Goal: Information Seeking & Learning: Find specific fact

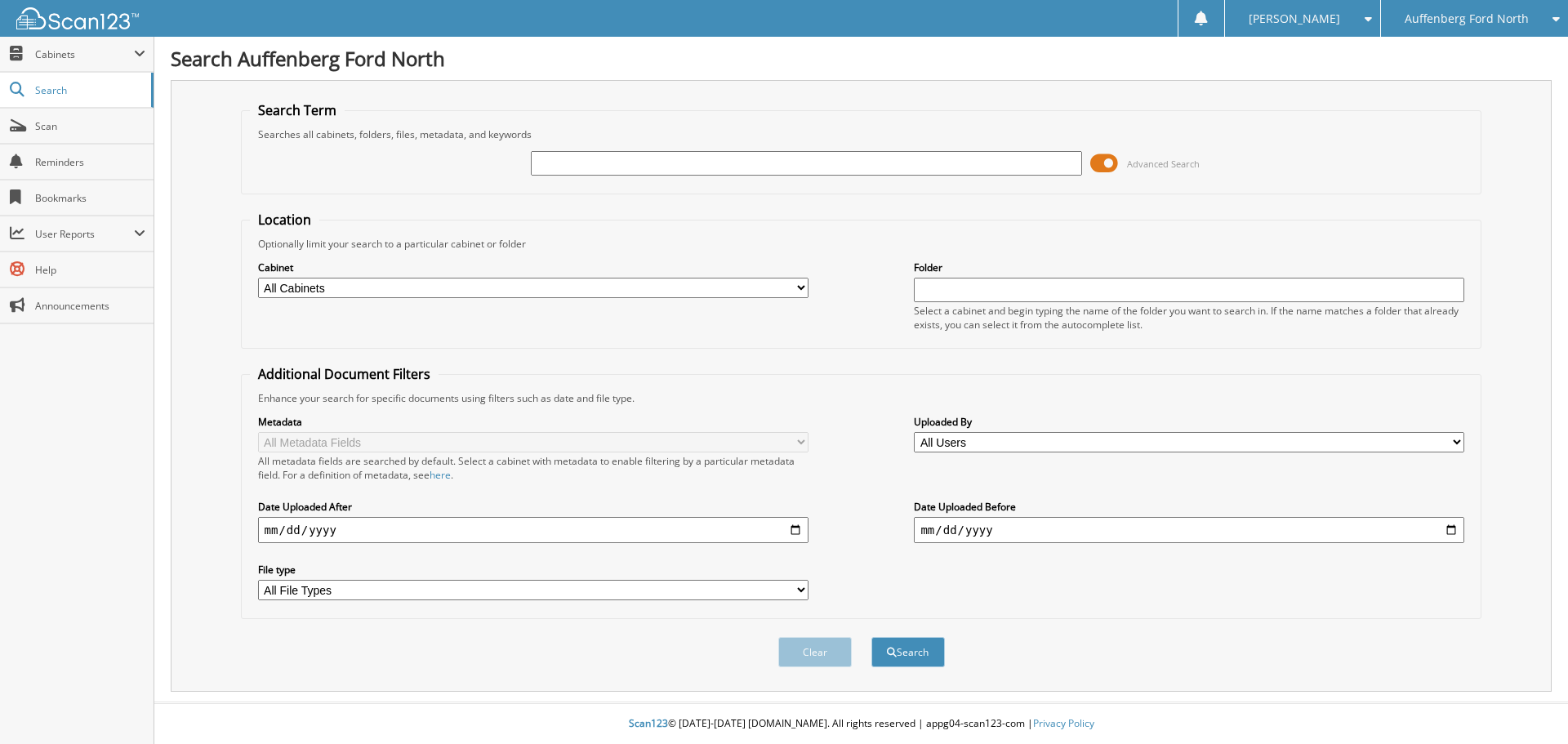
click at [1107, 162] on span at bounding box center [1104, 163] width 28 height 25
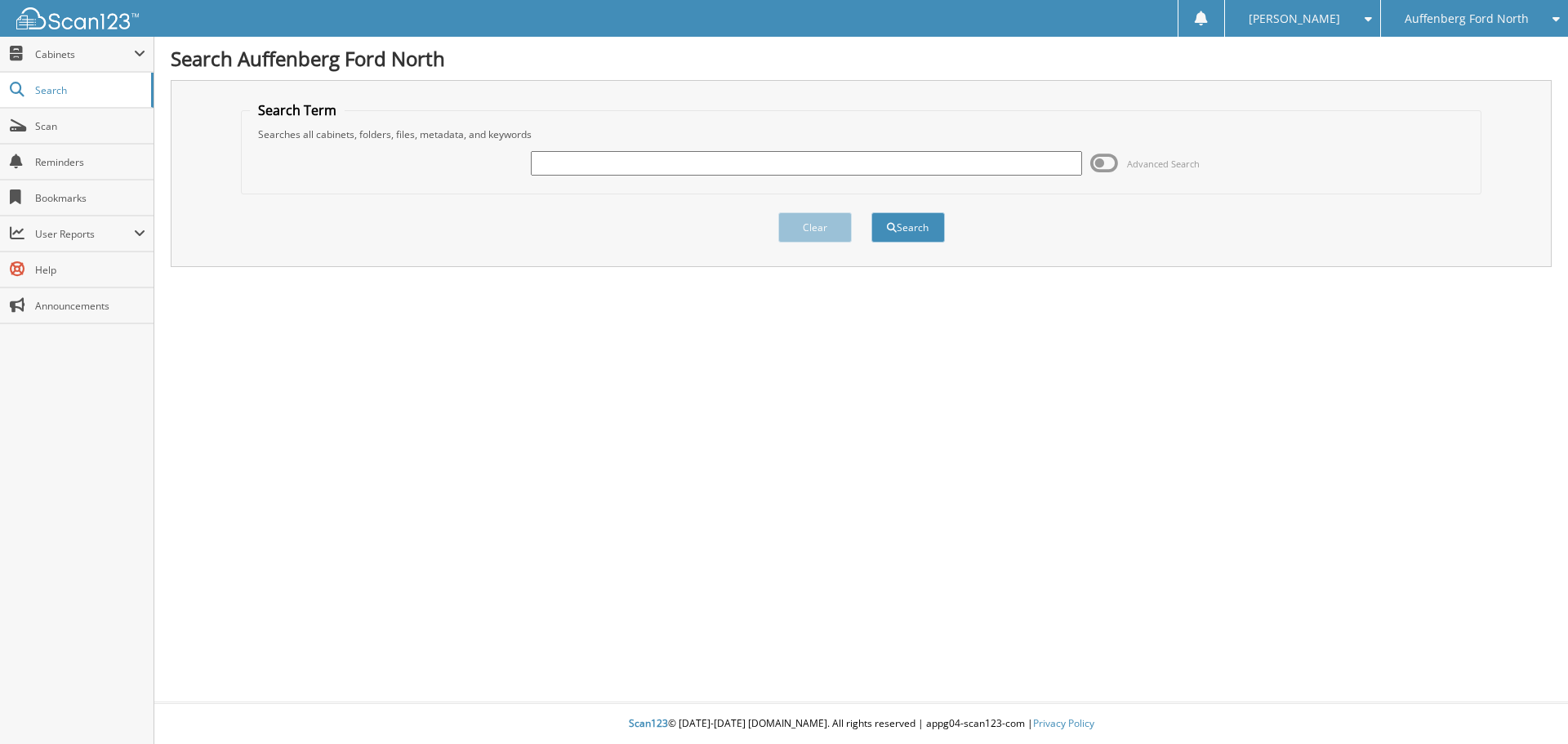
click at [614, 172] on input "text" at bounding box center [805, 163] width 550 height 25
type input "920977"
click at [871, 212] on button "Search" at bounding box center [907, 227] width 73 height 31
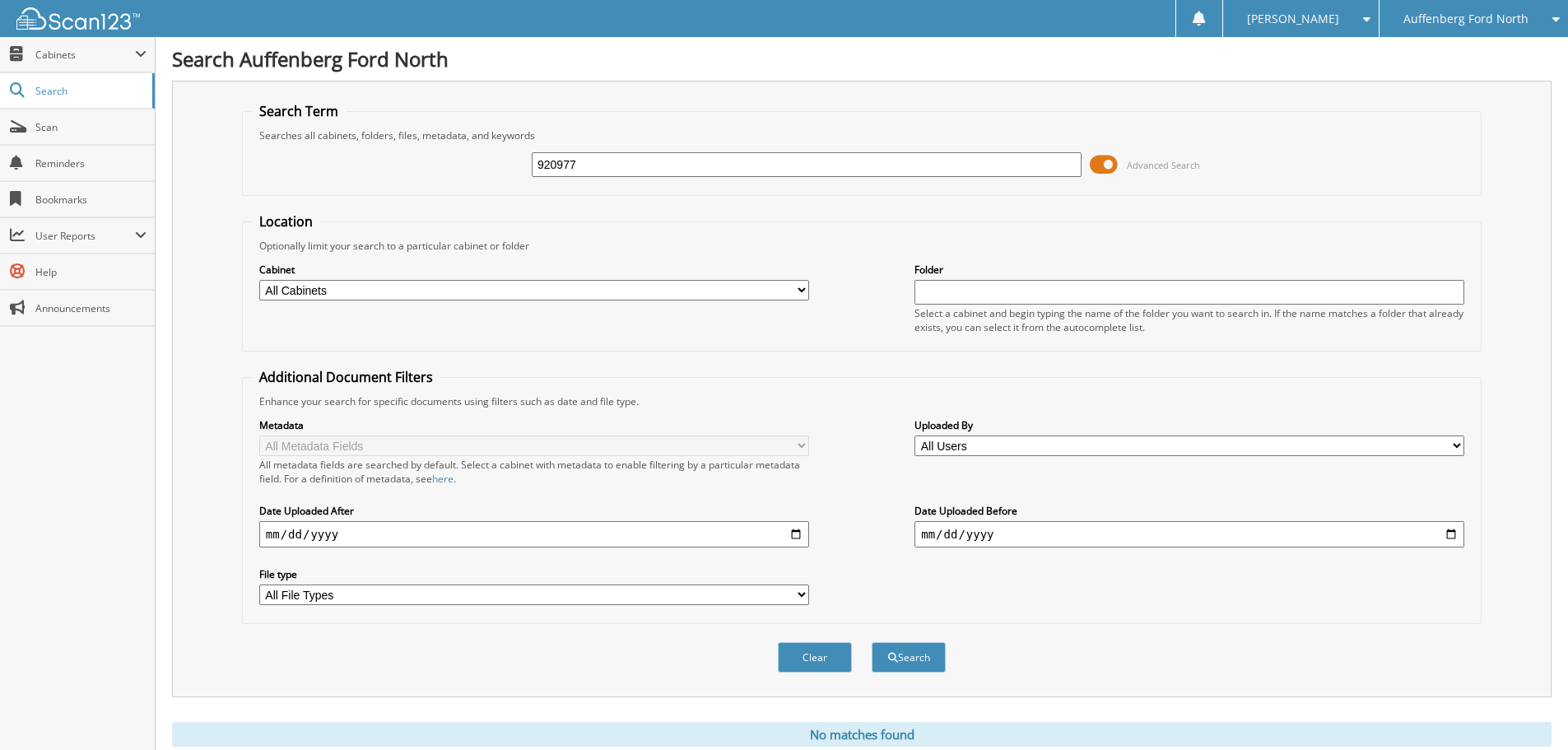
click at [1107, 163] on span at bounding box center [1104, 165] width 28 height 25
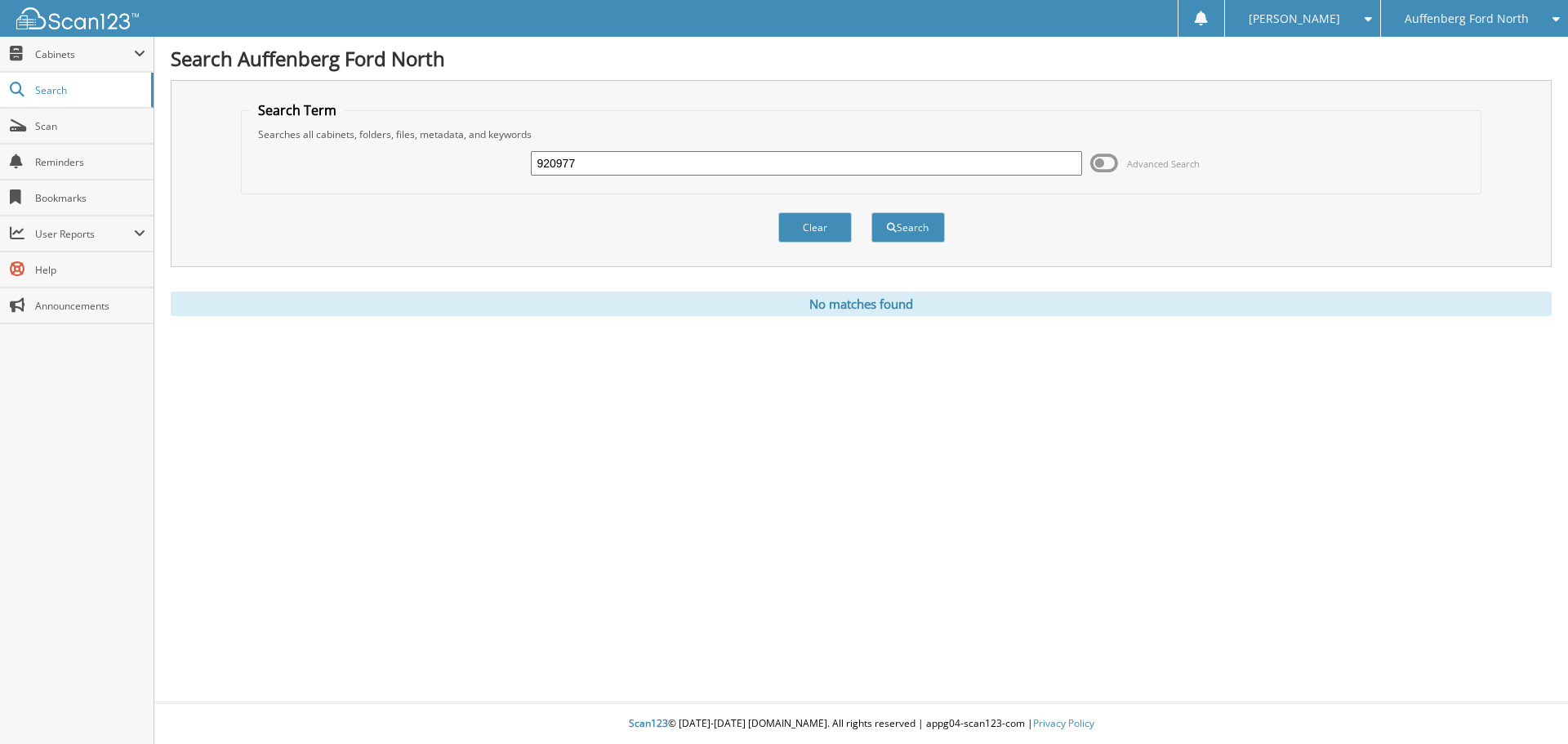
click at [637, 159] on input "920977" at bounding box center [805, 163] width 550 height 25
type input "9"
type input "MCNEASE"
click at [916, 228] on button "Search" at bounding box center [907, 227] width 73 height 31
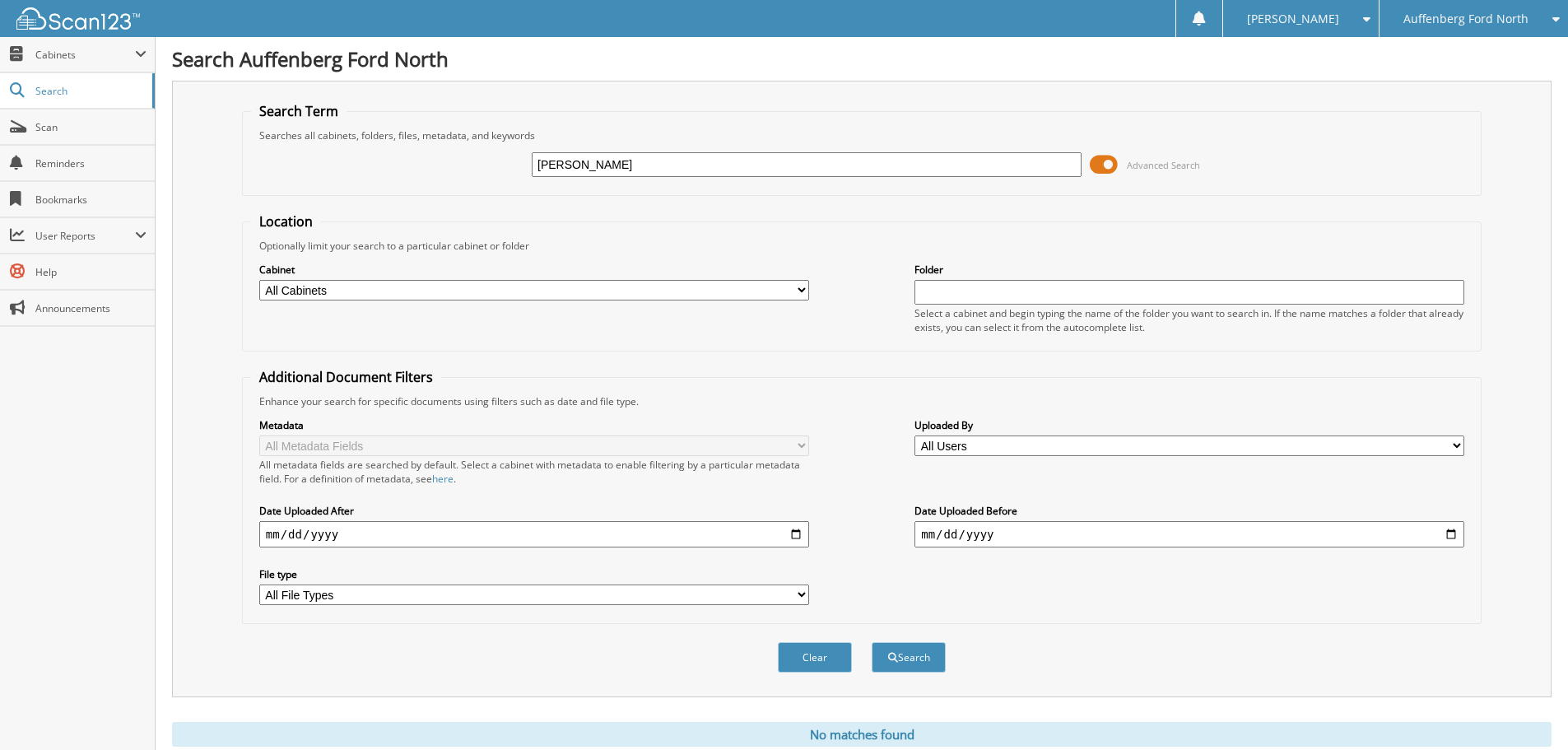
click at [1118, 166] on span "Advanced Search" at bounding box center [1145, 165] width 111 height 25
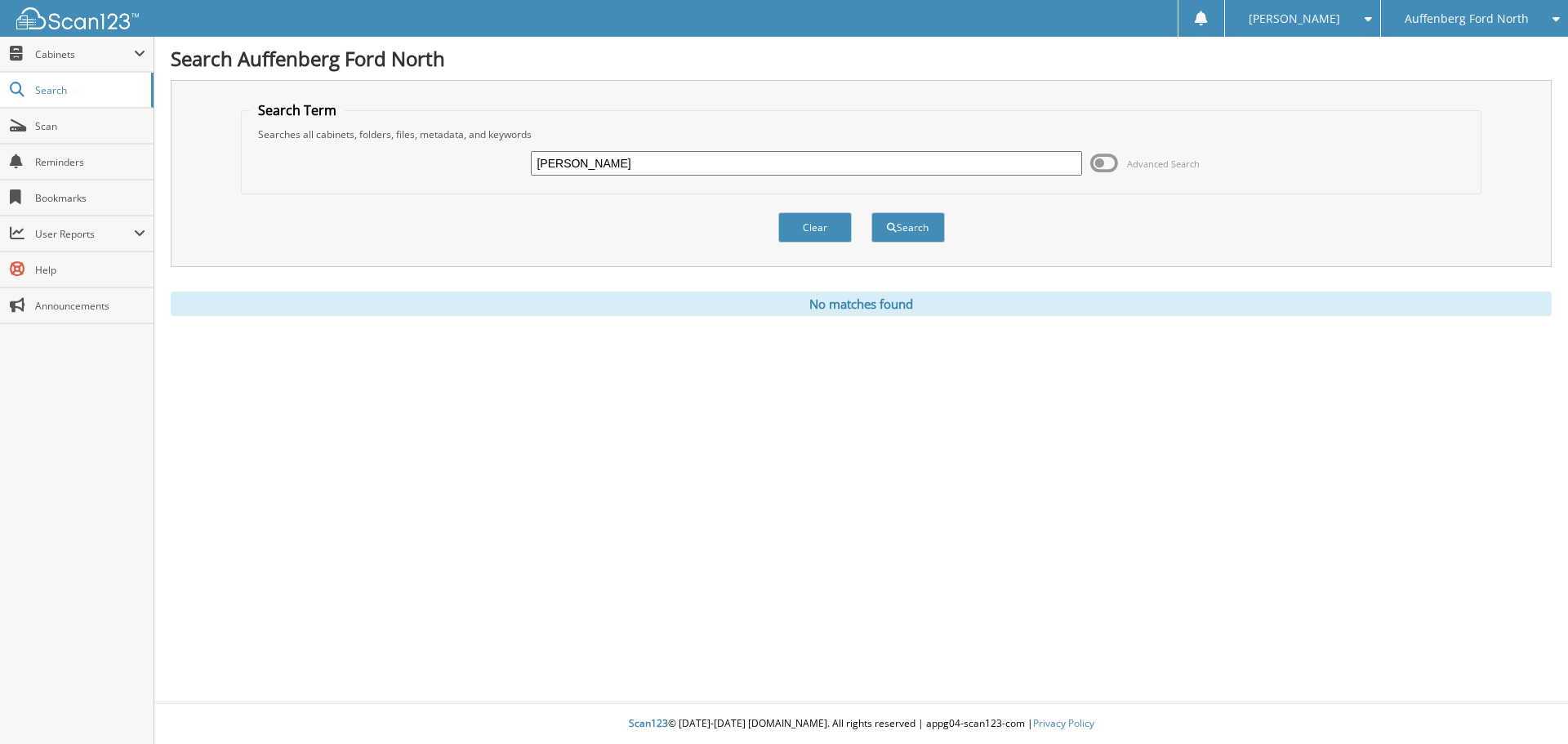
drag, startPoint x: 629, startPoint y: 167, endPoint x: 472, endPoint y: 167, distance: 157.0
click at [472, 167] on div "MCNEASE Advanced Search" at bounding box center [861, 162] width 1223 height 44
type input "920849"
click at [871, 212] on button "Search" at bounding box center [907, 227] width 73 height 31
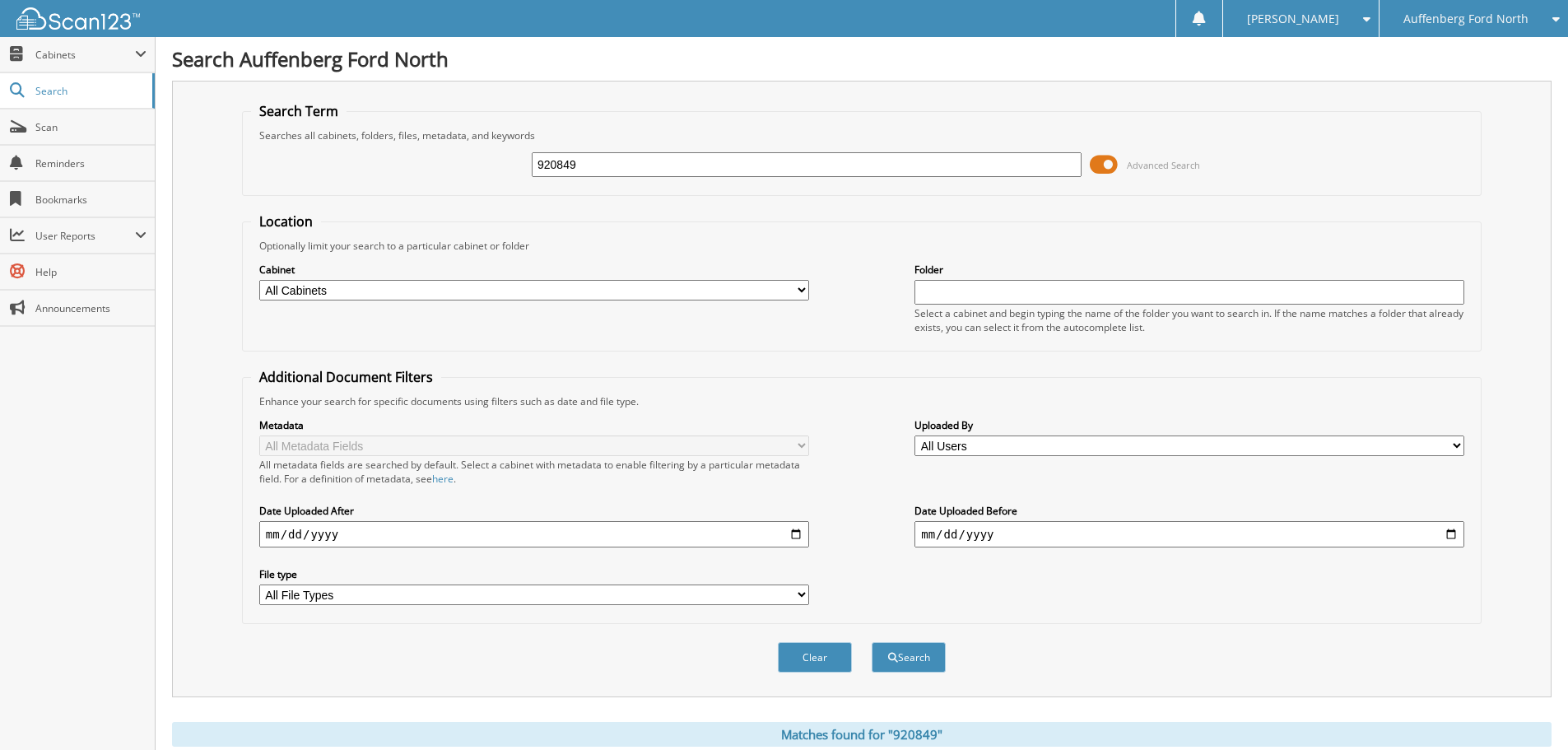
click at [1114, 163] on span at bounding box center [1104, 165] width 28 height 25
click at [1111, 162] on span at bounding box center [1104, 165] width 28 height 25
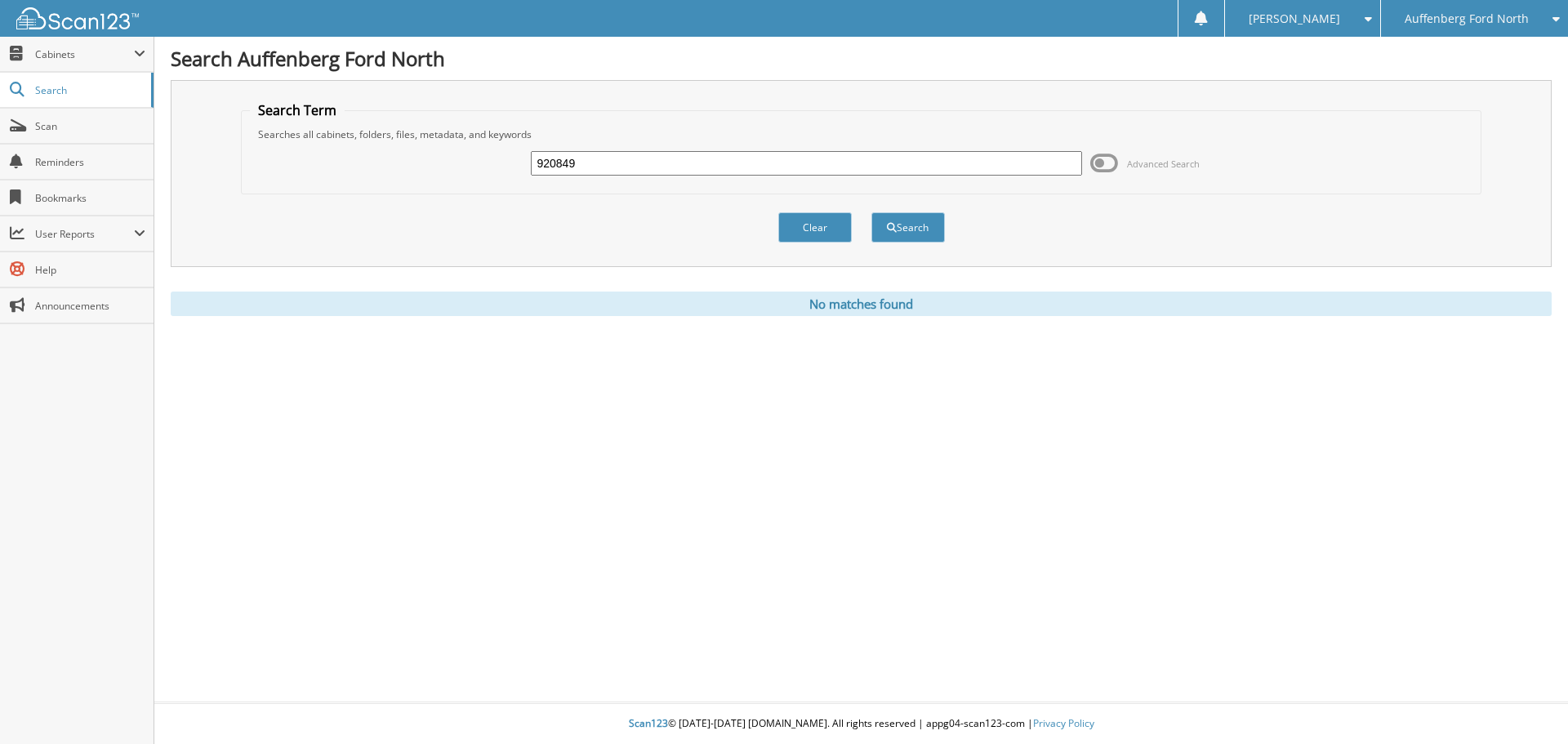
click at [629, 163] on input "920849" at bounding box center [805, 163] width 550 height 25
type input "920620"
click at [871, 212] on button "Search" at bounding box center [907, 227] width 73 height 31
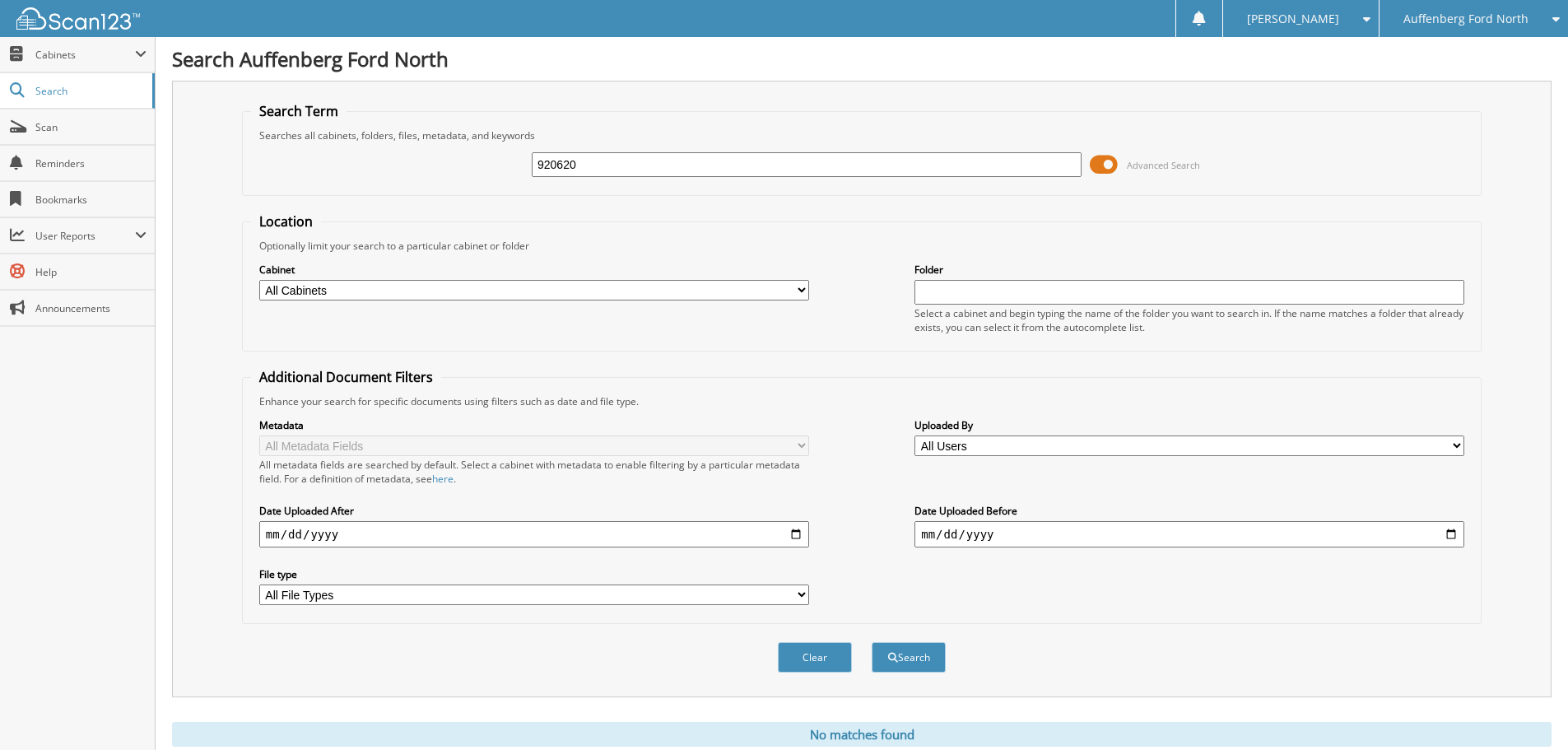
click at [1100, 162] on span at bounding box center [1104, 165] width 28 height 25
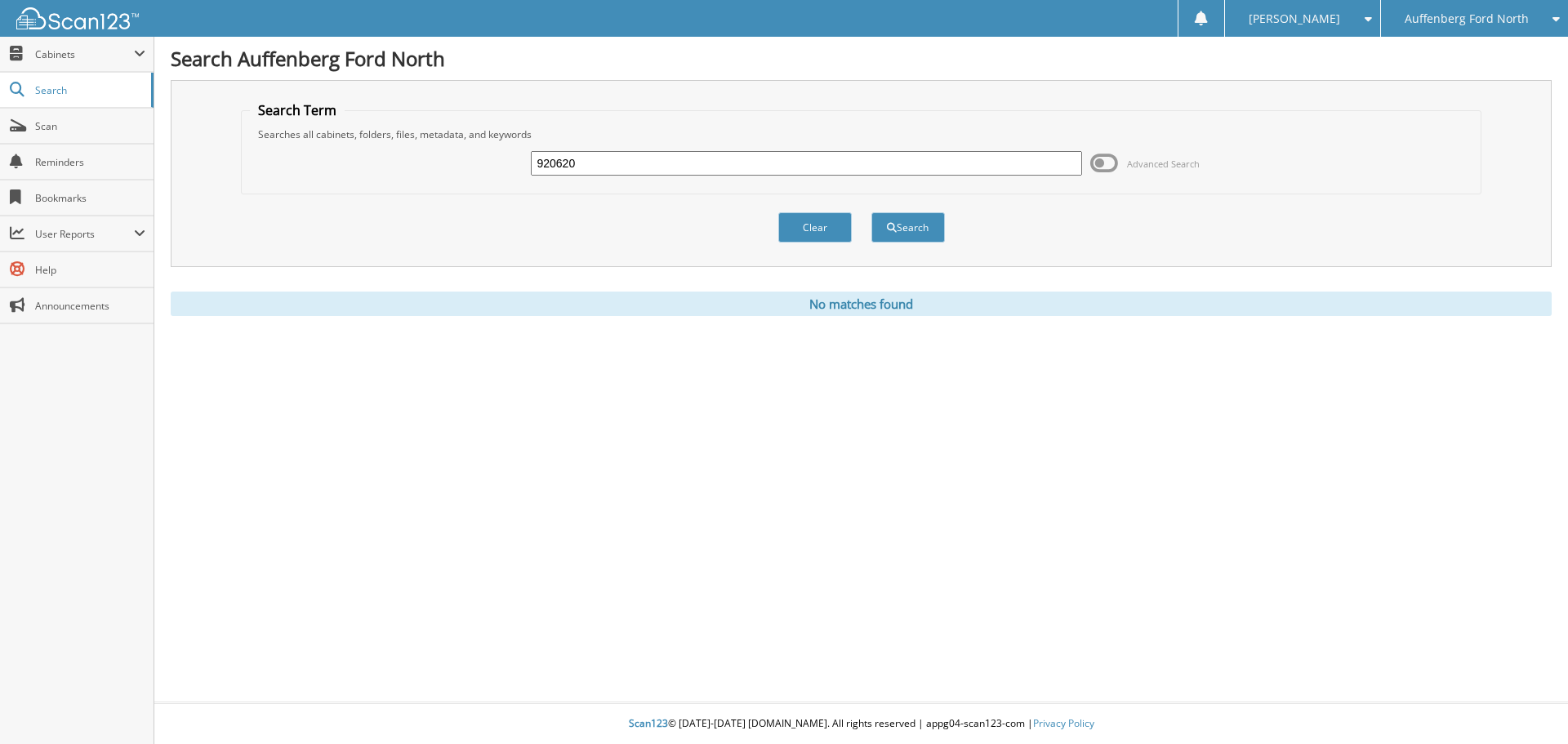
click at [626, 166] on input "920620" at bounding box center [805, 163] width 550 height 25
click at [1443, 24] on span "Auffenberg Ford North" at bounding box center [1467, 19] width 124 height 10
click at [1443, 52] on link "Auffenberg Chrysler" at bounding box center [1474, 51] width 187 height 29
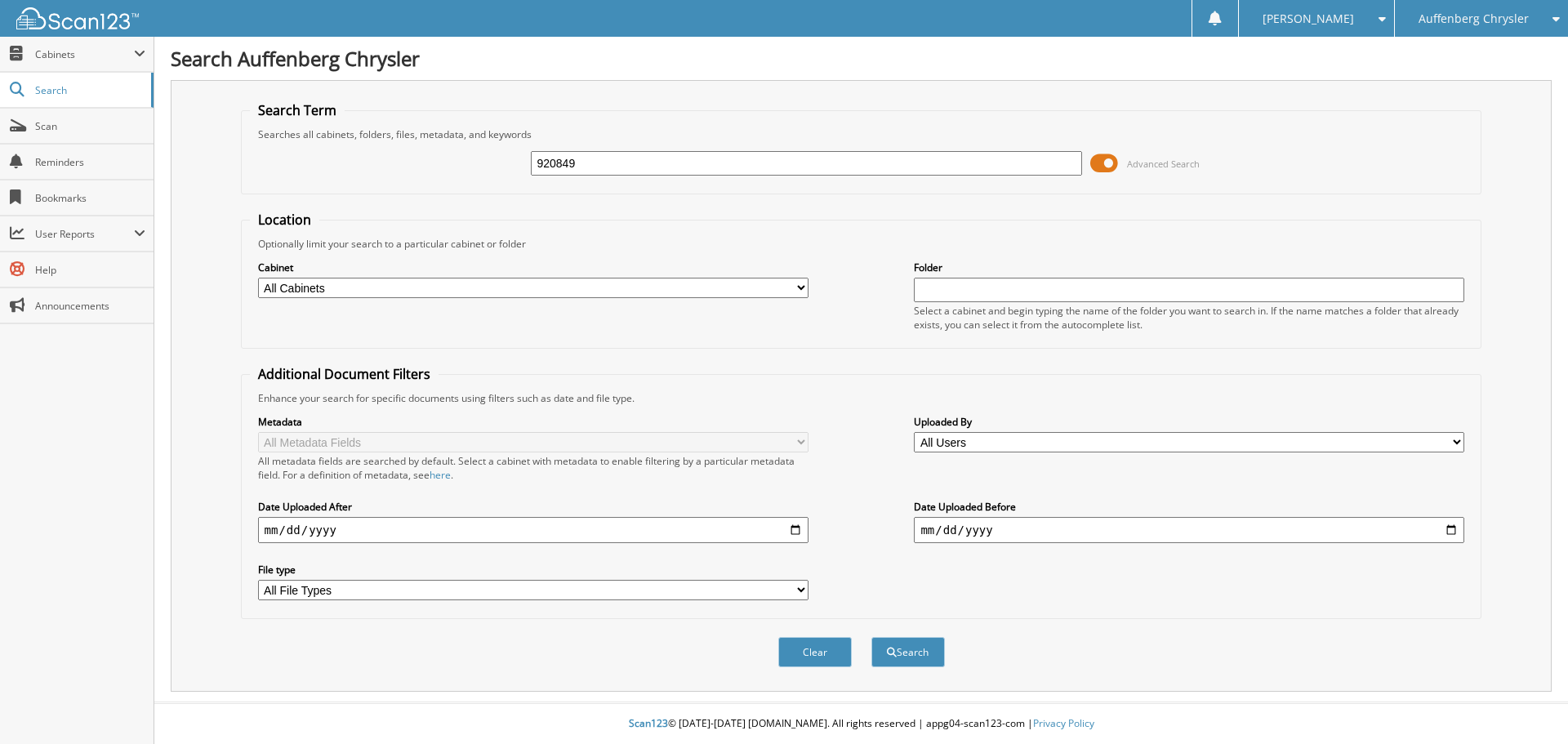
type input "920849"
click at [1105, 159] on span at bounding box center [1104, 163] width 28 height 25
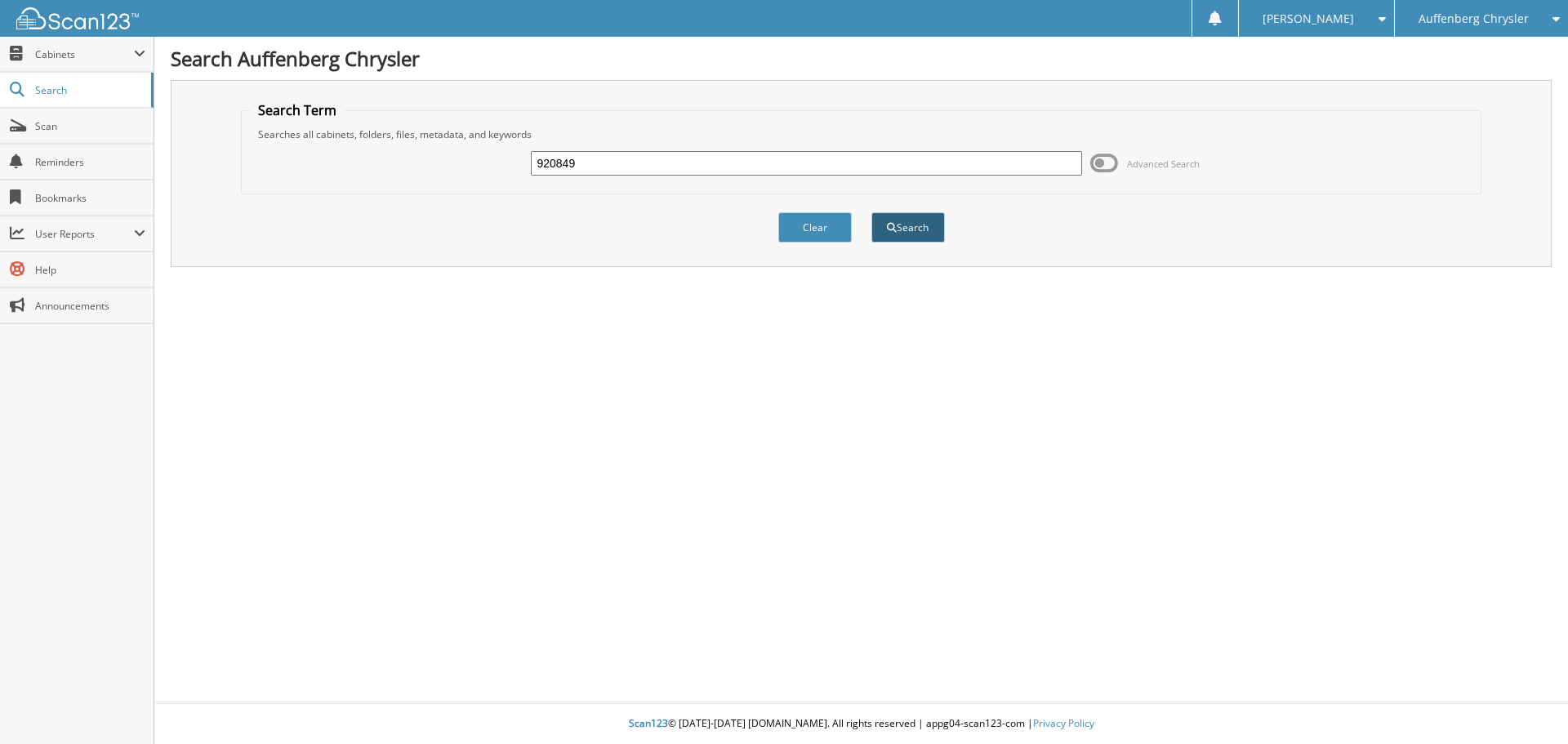
click at [910, 233] on button "Search" at bounding box center [907, 227] width 73 height 31
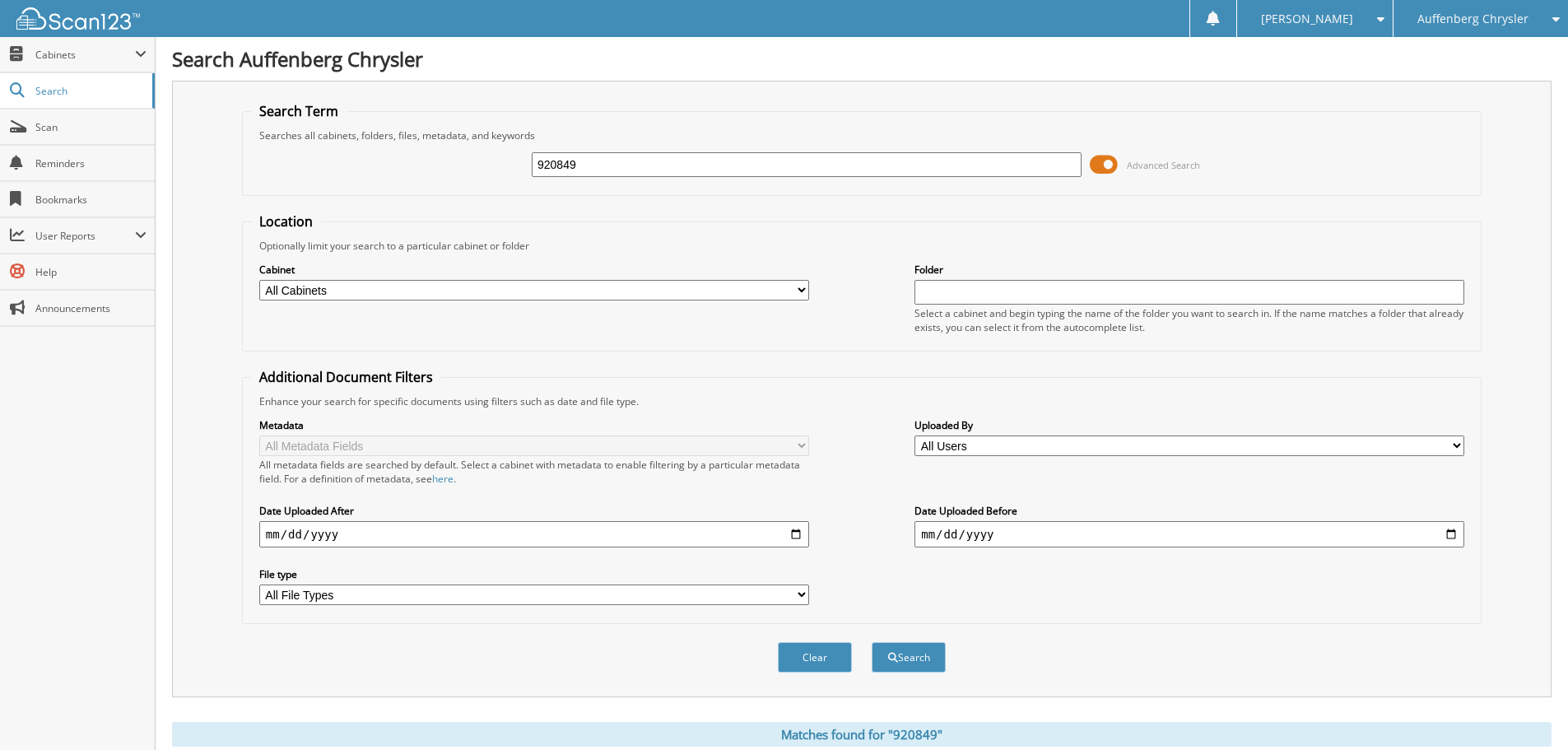
click at [1095, 160] on span at bounding box center [1104, 165] width 28 height 25
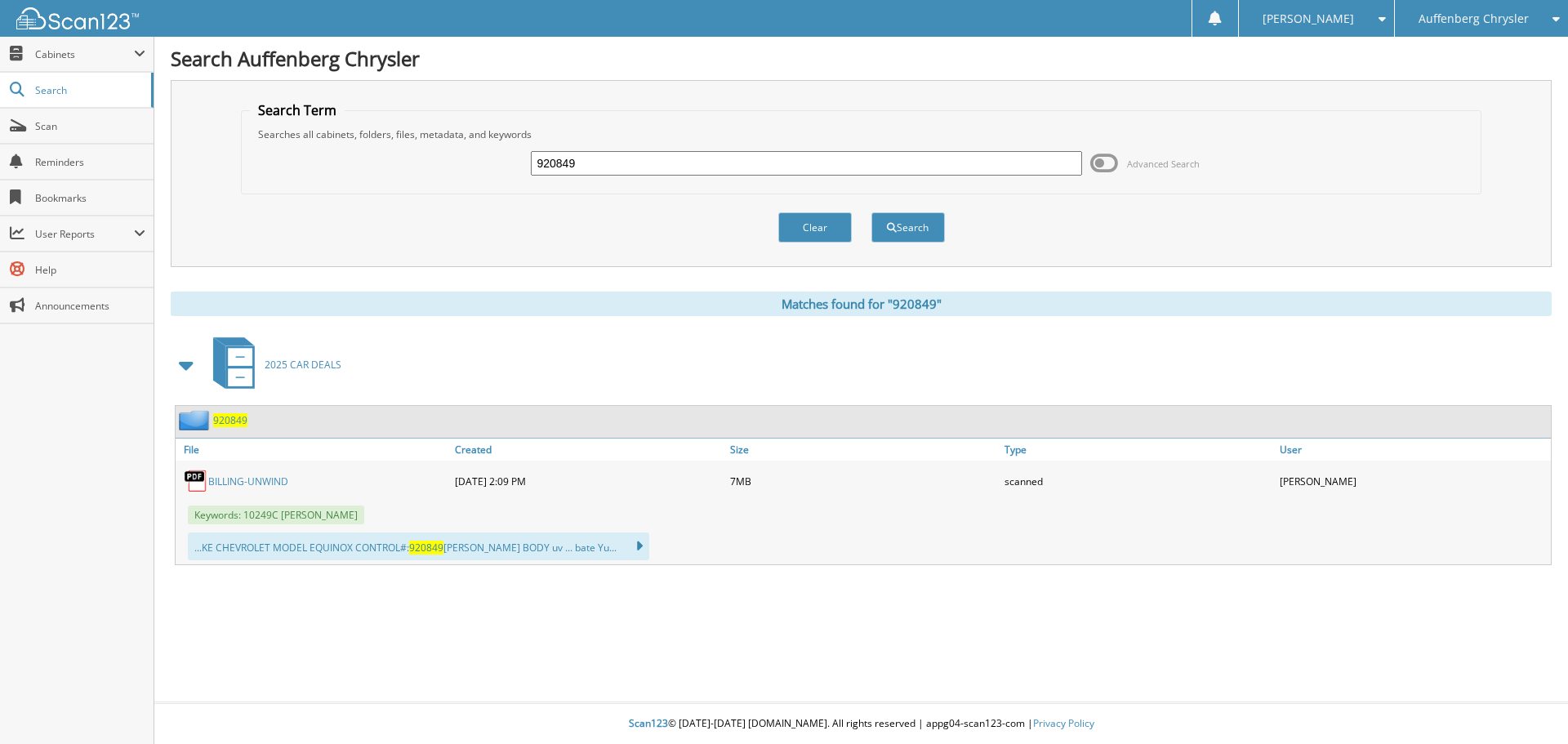
click at [268, 480] on link "BILLING-UNWIND" at bounding box center [247, 481] width 80 height 14
click at [268, 479] on link "BILLING-UNWIND" at bounding box center [247, 481] width 80 height 14
click at [688, 167] on input "920849" at bounding box center [805, 163] width 550 height 25
type input "920977"
click at [871, 212] on button "Search" at bounding box center [907, 227] width 73 height 31
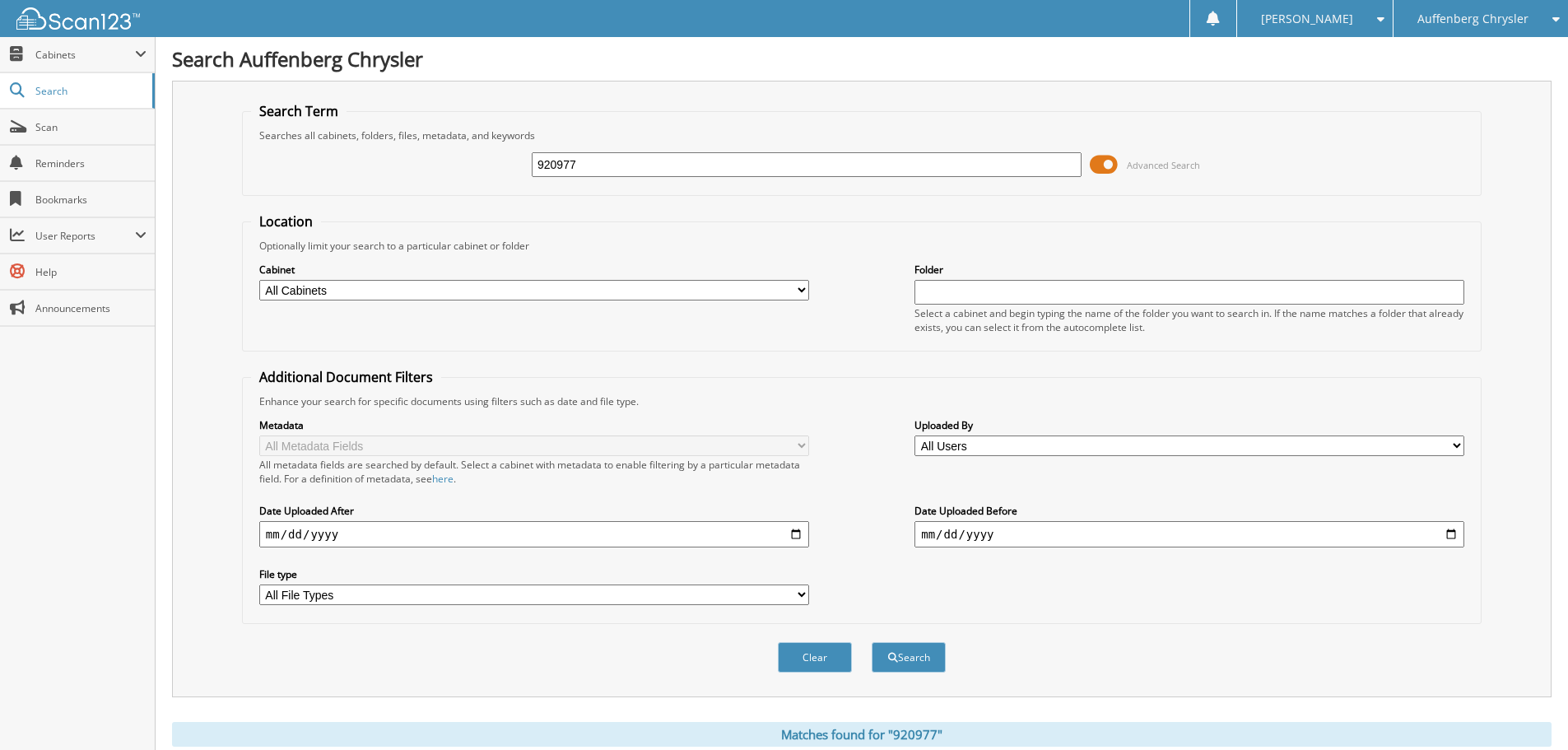
click at [1101, 162] on span at bounding box center [1104, 165] width 28 height 25
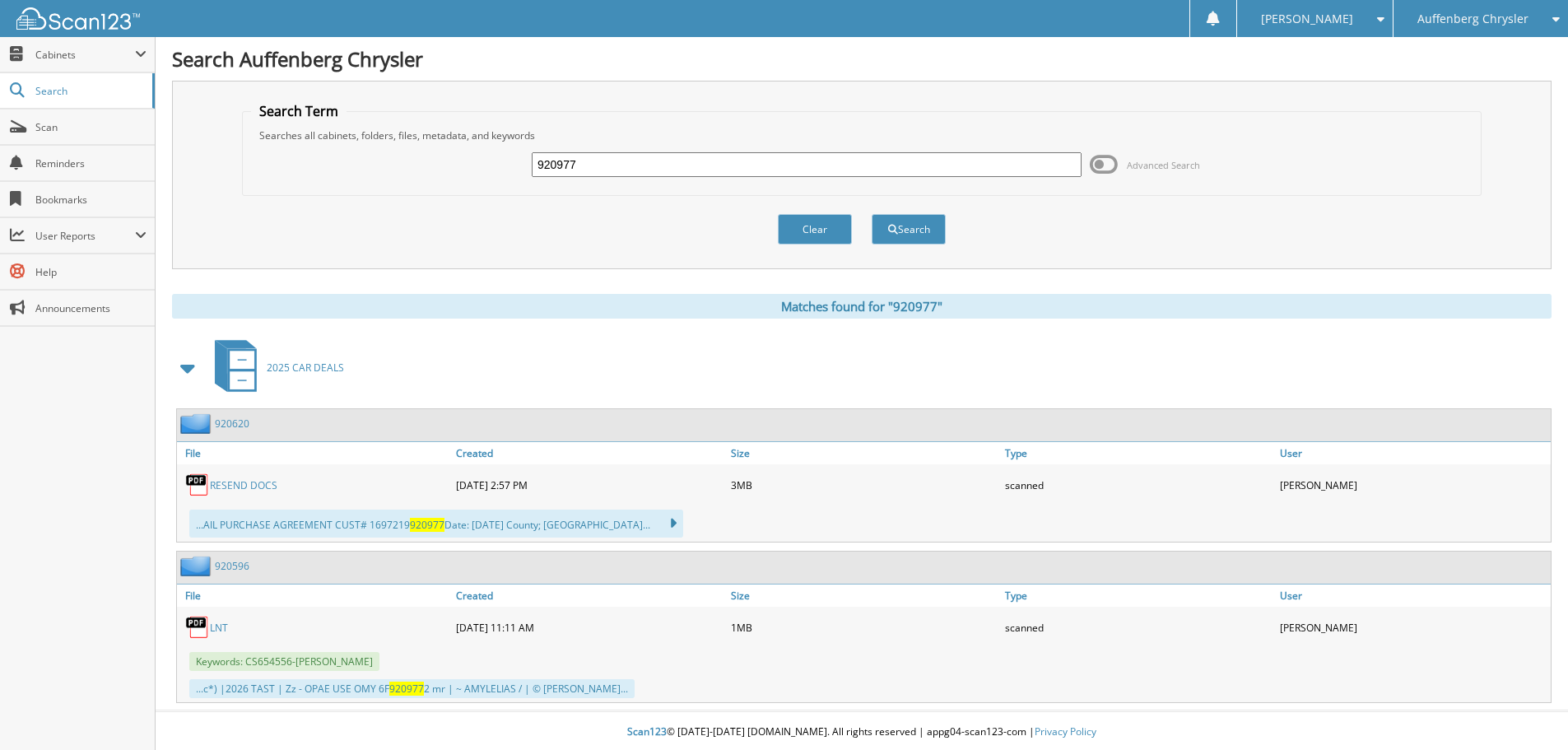
click at [245, 481] on link "RESEND DOCS" at bounding box center [243, 485] width 67 height 14
click at [48, 121] on span "Scan" at bounding box center [91, 127] width 111 height 14
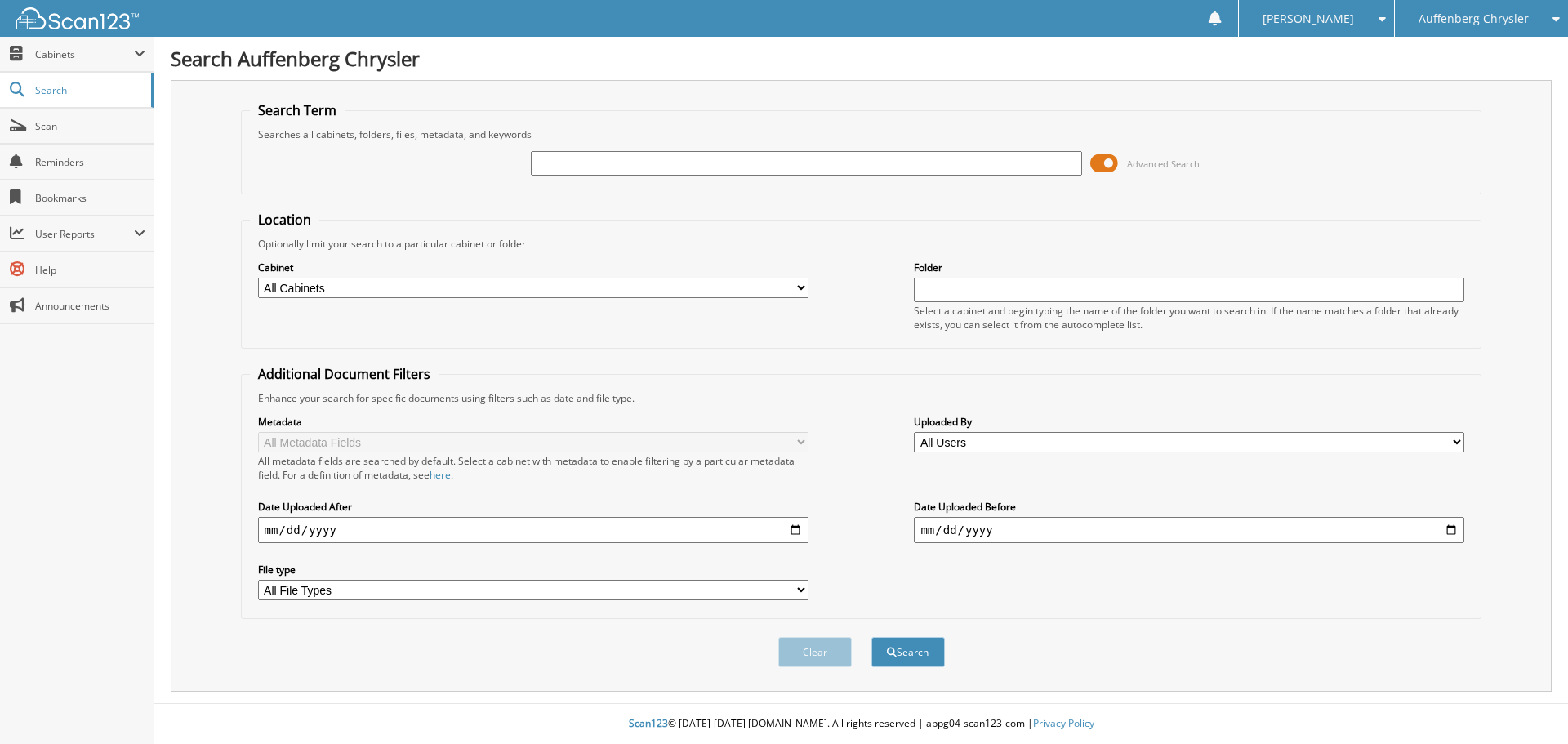
click at [1100, 164] on span at bounding box center [1104, 163] width 28 height 25
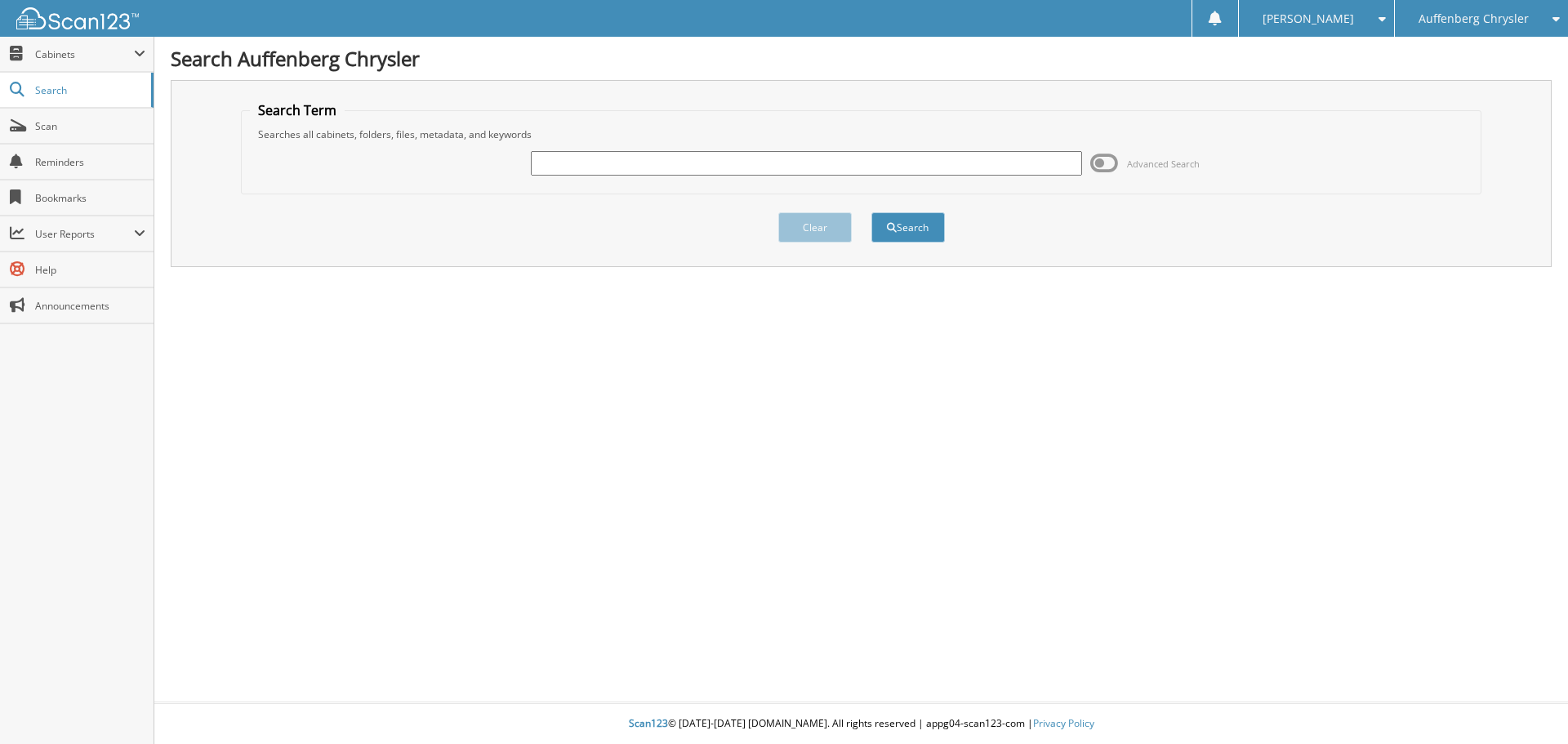
click at [679, 174] on input "text" at bounding box center [805, 163] width 550 height 25
type input "920977"
click at [871, 212] on button "Search" at bounding box center [907, 227] width 73 height 31
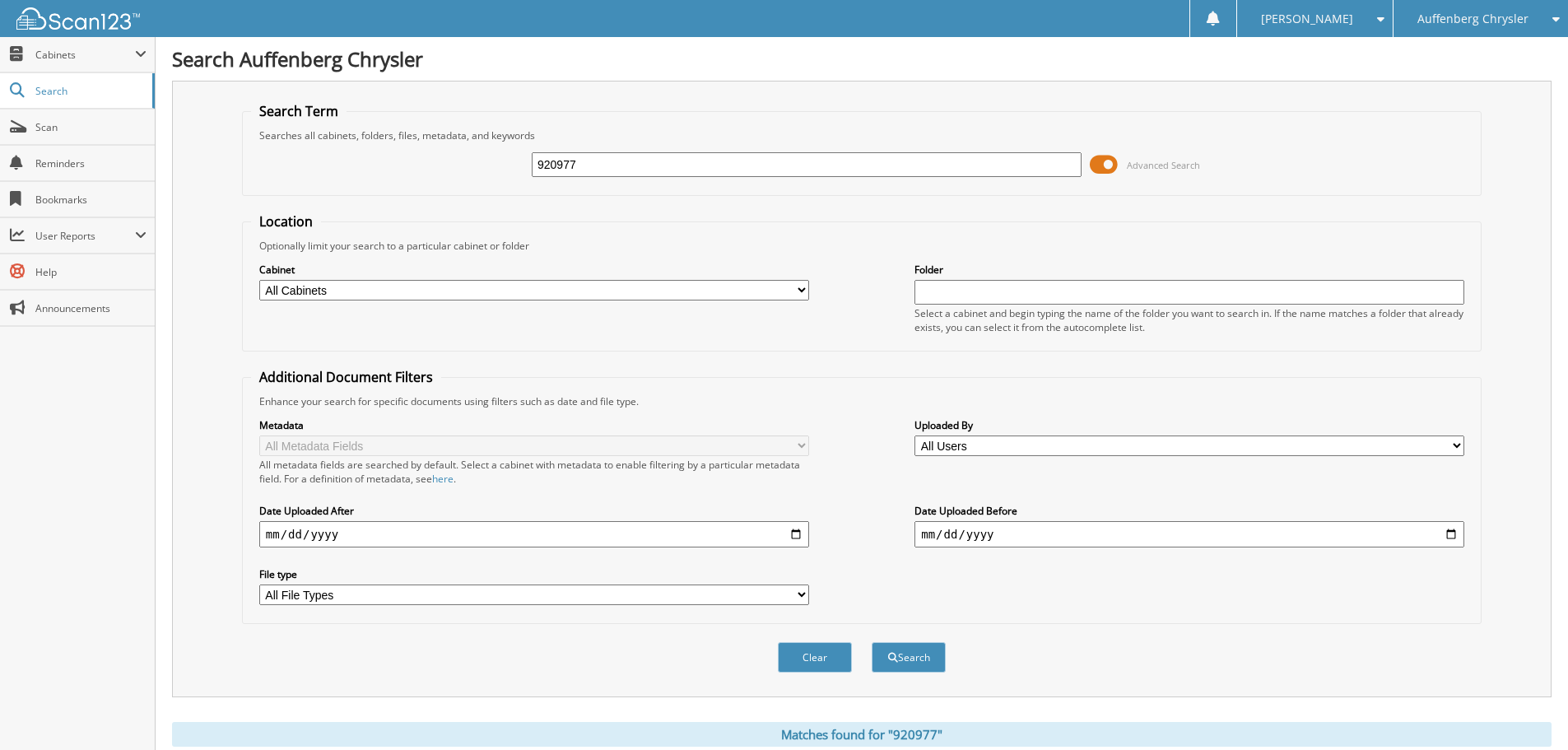
click at [1095, 170] on span at bounding box center [1104, 165] width 28 height 25
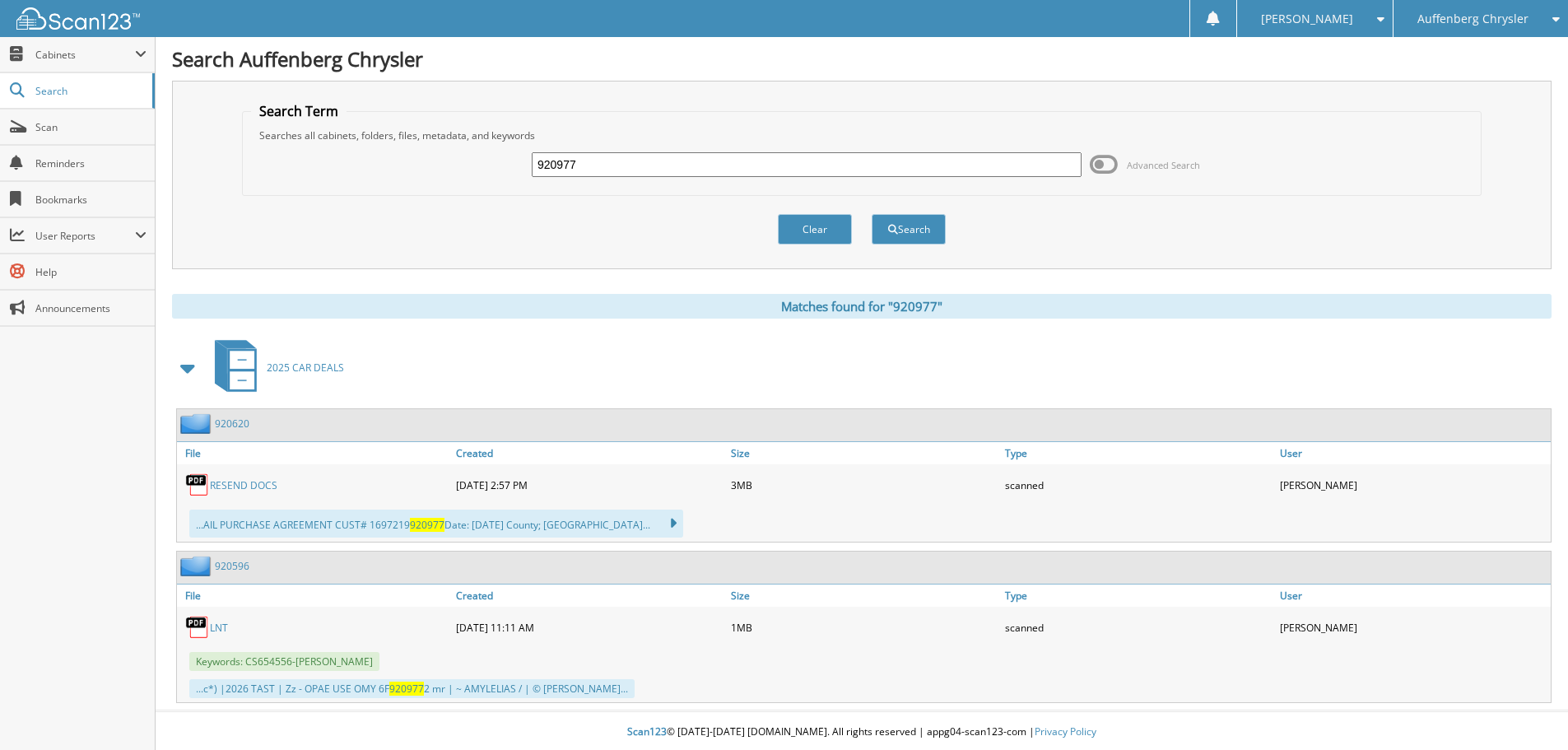
click at [243, 488] on link "RESEND DOCS" at bounding box center [243, 485] width 67 height 14
click at [52, 131] on span "Scan" at bounding box center [91, 127] width 111 height 14
